Goal: Check status

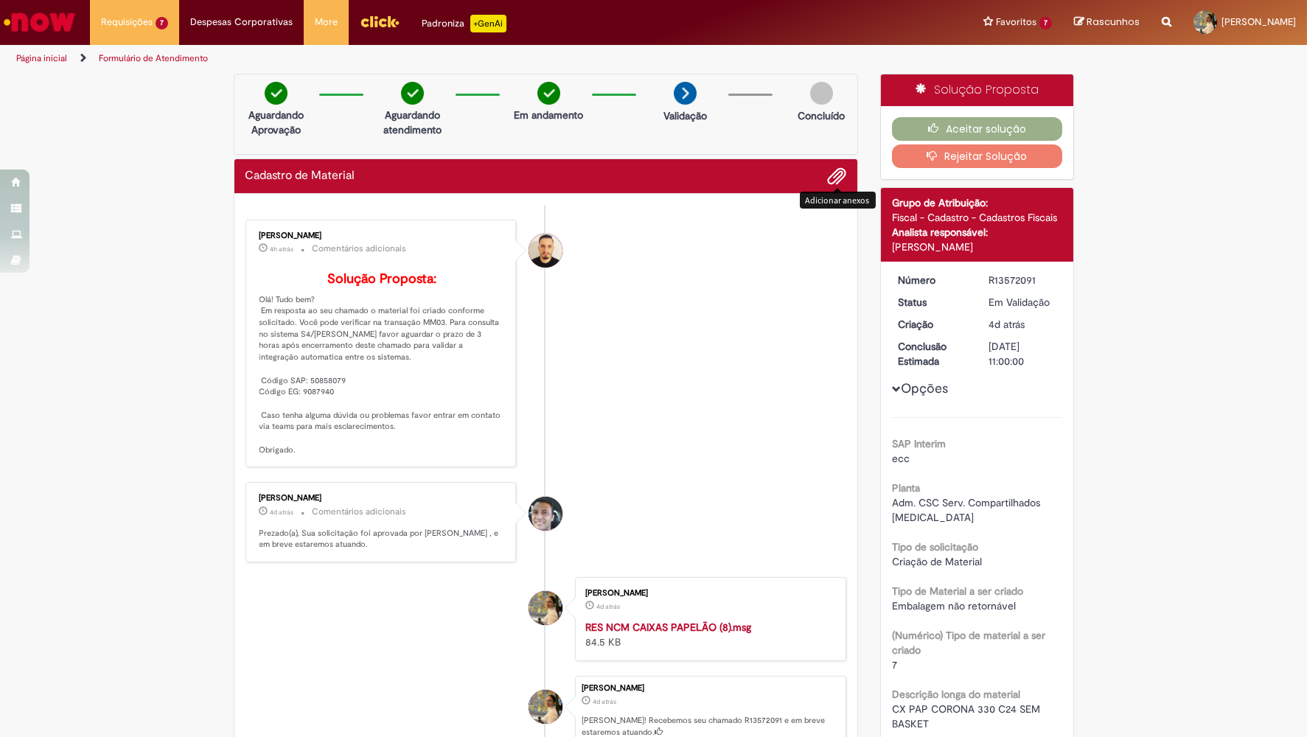
click at [334, 400] on p "Solução Proposta: Olá! Tudo bem? Em resposta ao seu chamado o material foi cria…" at bounding box center [383, 364] width 246 height 184
copy p "50858079"
click at [1016, 703] on span "CX PAP CORONA 330 C24 SEM BASKET" at bounding box center [967, 717] width 151 height 28
click at [181, 40] on li "Despesas Corporativas Minhas Despesas Solicitar Adiantamento de Viagem Solicita…" at bounding box center [241, 22] width 125 height 44
